Goal: Communication & Community: Ask a question

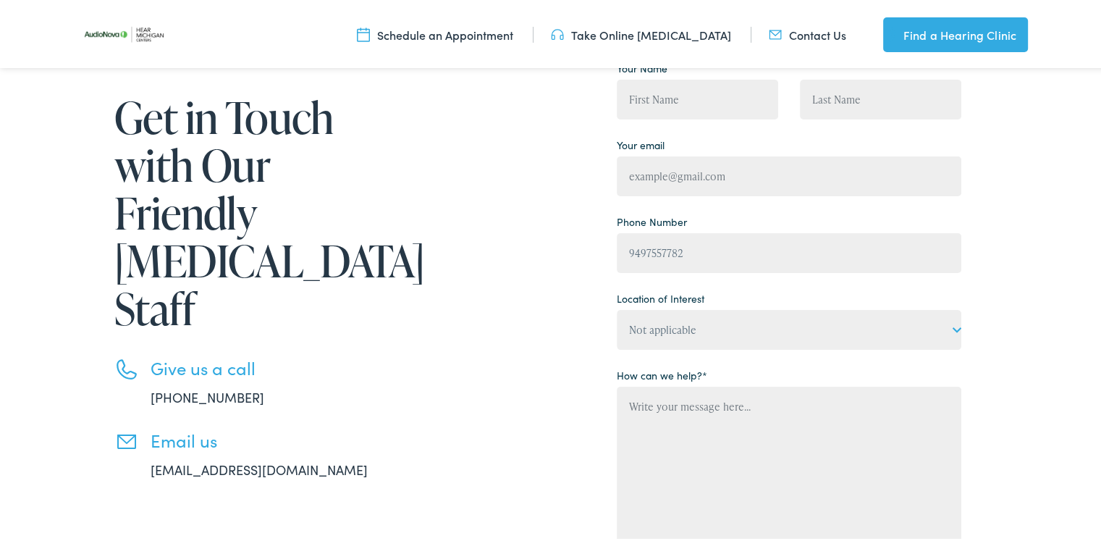
type input "[PHONE_NUMBER]"
type input "[PERSON_NAME]"
type input "[PERSON_NAME][EMAIL_ADDRESS][DOMAIN_NAME]"
drag, startPoint x: 649, startPoint y: 321, endPoint x: 654, endPoint y: 347, distance: 27.1
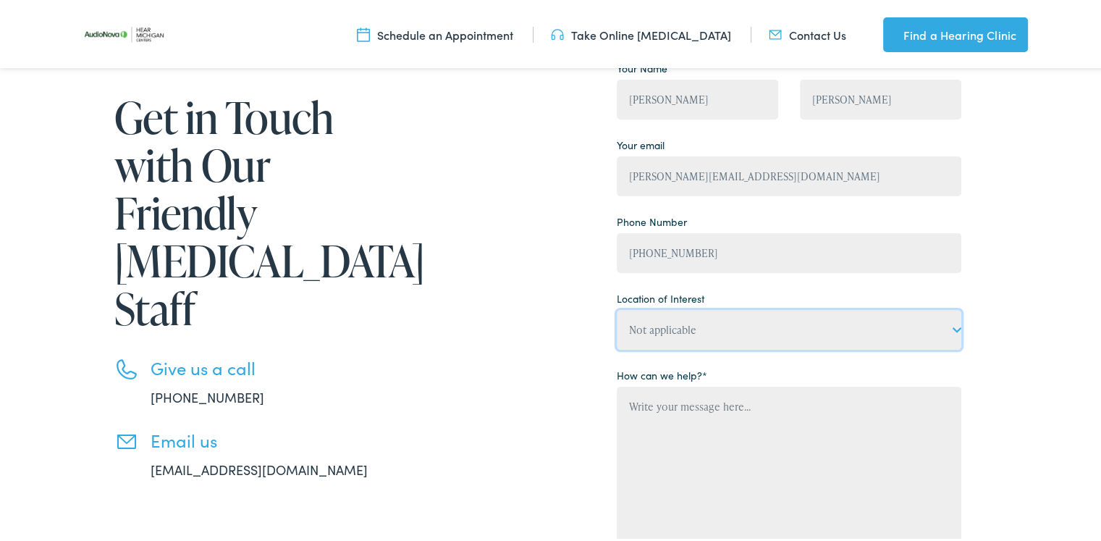
click at [649, 321] on select "Not applicable Hear [US_STATE] Centers, [GEOGRAPHIC_DATA] Hear [US_STATE] Cente…" at bounding box center [789, 327] width 345 height 40
select select "[PERSON_NAME] Hearing Aid Center, [GEOGRAPHIC_DATA]"
click at [617, 307] on select "Not applicable Hear [US_STATE] Centers, [GEOGRAPHIC_DATA] Hear [US_STATE] Cente…" at bounding box center [789, 327] width 345 height 40
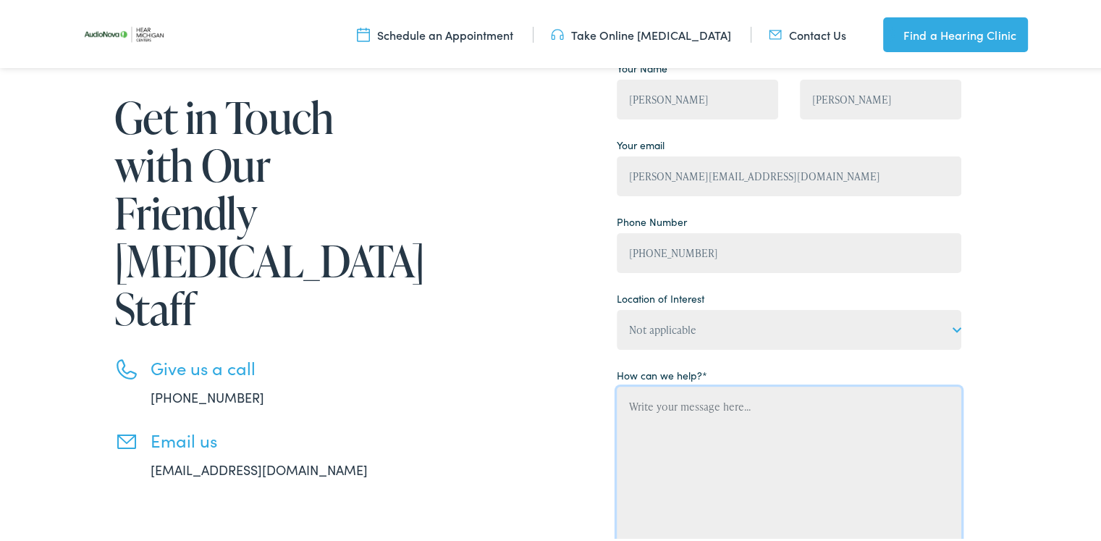
drag, startPoint x: 704, startPoint y: 449, endPoint x: 514, endPoint y: 437, distance: 190.0
click at [695, 451] on textarea "Contact form" at bounding box center [789, 472] width 345 height 177
click at [666, 450] on textarea "Contact form" at bounding box center [789, 472] width 345 height 177
paste textarea "Knick Knack Toy Shack, Leads for Knick Knack Toy Shack are being missed on [PHO…"
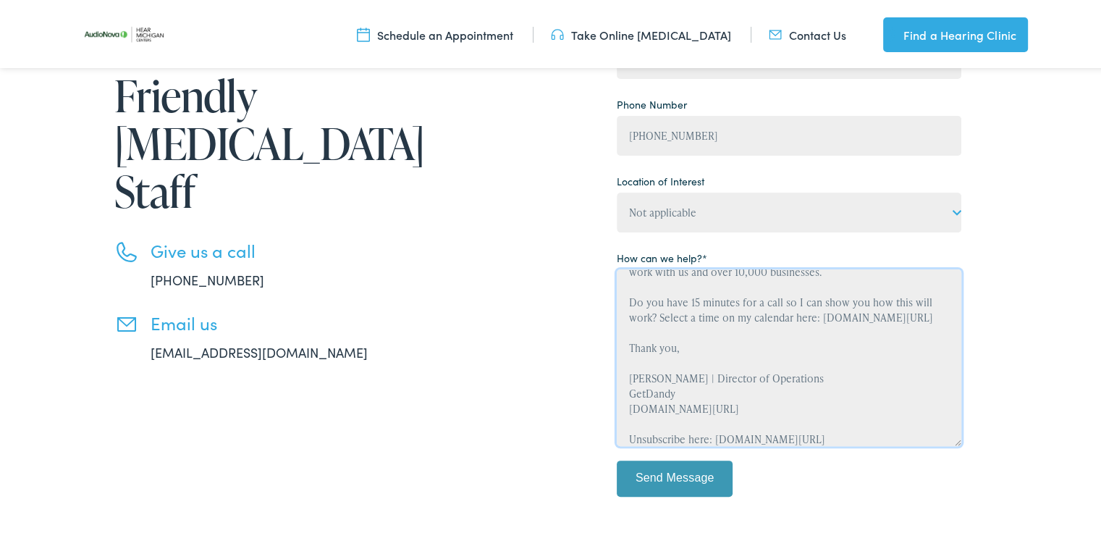
scroll to position [405, 0]
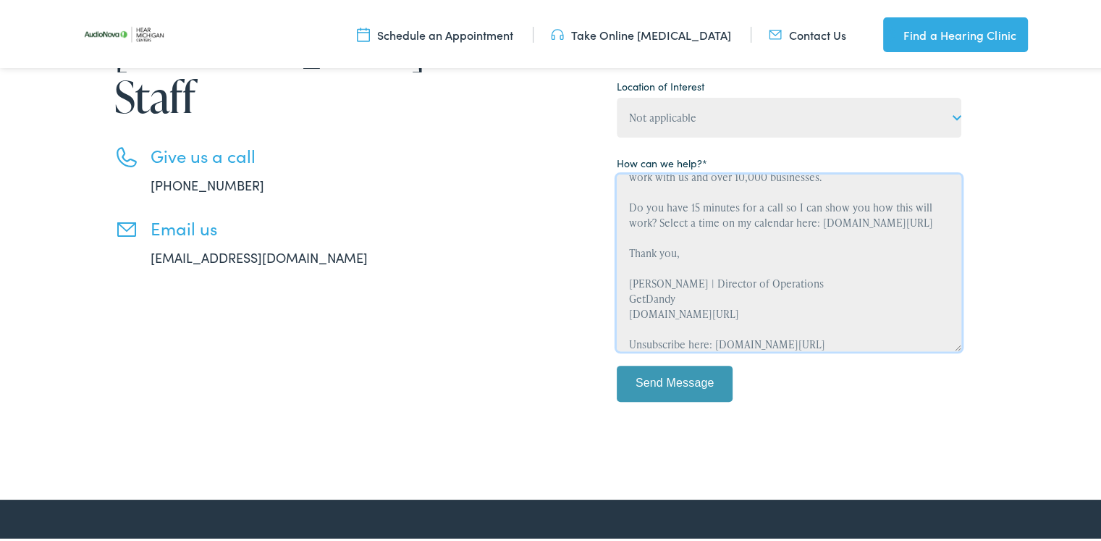
type textarea "Knick Knack Toy Shack, Leads for Knick Knack Toy Shack are being missed on [PHO…"
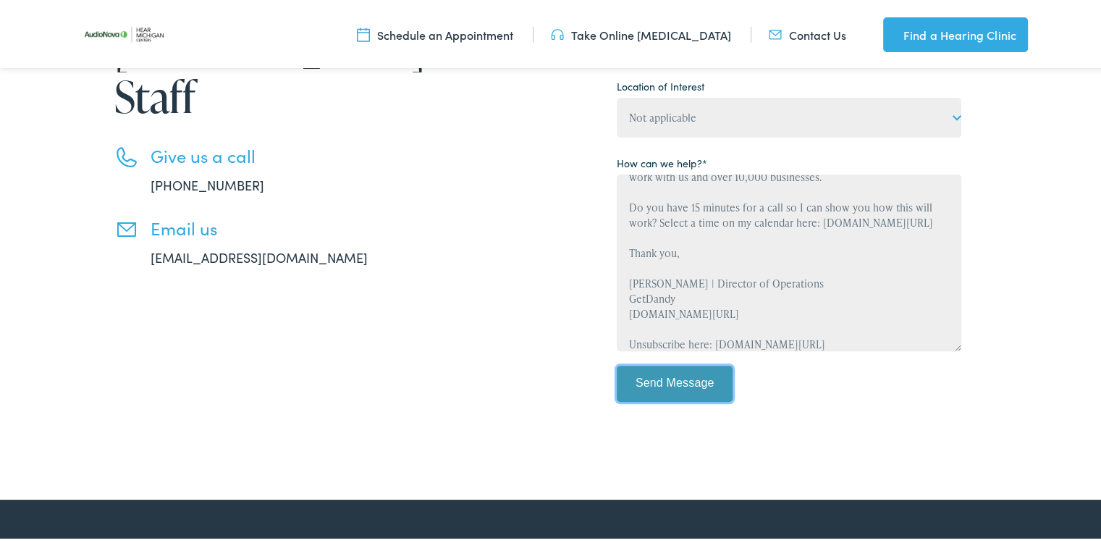
drag, startPoint x: 669, startPoint y: 377, endPoint x: 0, endPoint y: 356, distance: 669.3
click at [666, 377] on input "Send Message" at bounding box center [675, 381] width 116 height 36
